Goal: Find specific page/section: Find specific page/section

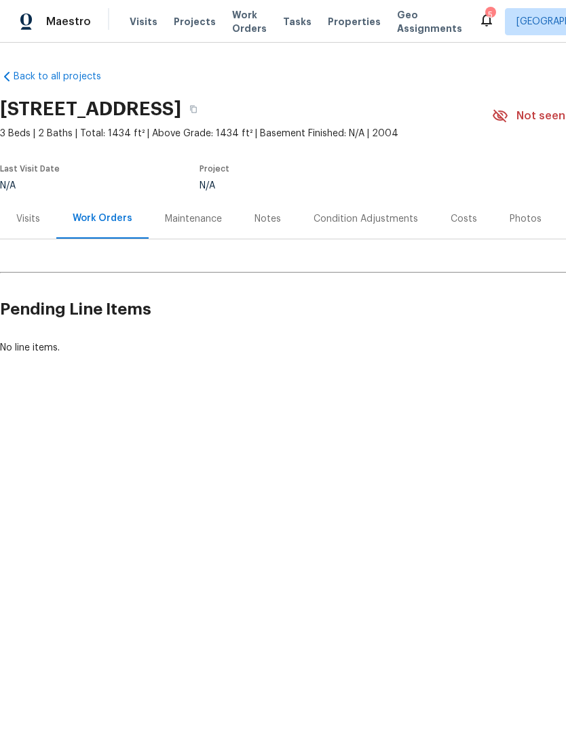
click at [485, 12] on div "5" at bounding box center [489, 15] width 9 height 14
click at [478, 22] on icon at bounding box center [486, 20] width 16 height 16
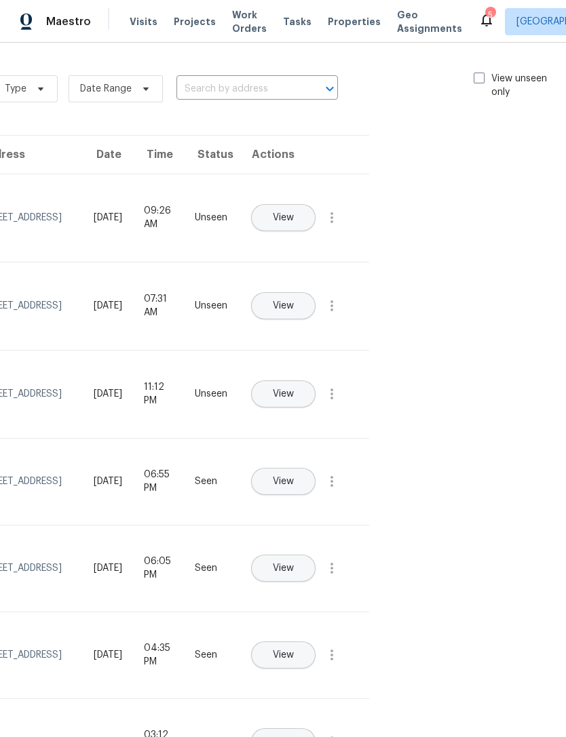
scroll to position [0, 153]
click at [481, 75] on span at bounding box center [479, 78] width 11 height 11
click at [481, 75] on input "View unseen only" at bounding box center [478, 76] width 9 height 9
checkbox input "true"
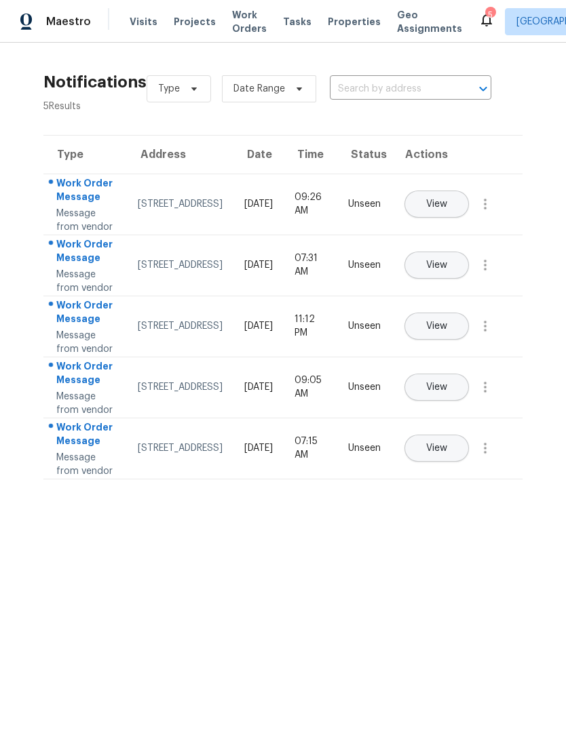
scroll to position [0, 0]
click at [335, 21] on span "Properties" at bounding box center [354, 22] width 53 height 14
